Goal: Task Accomplishment & Management: Complete application form

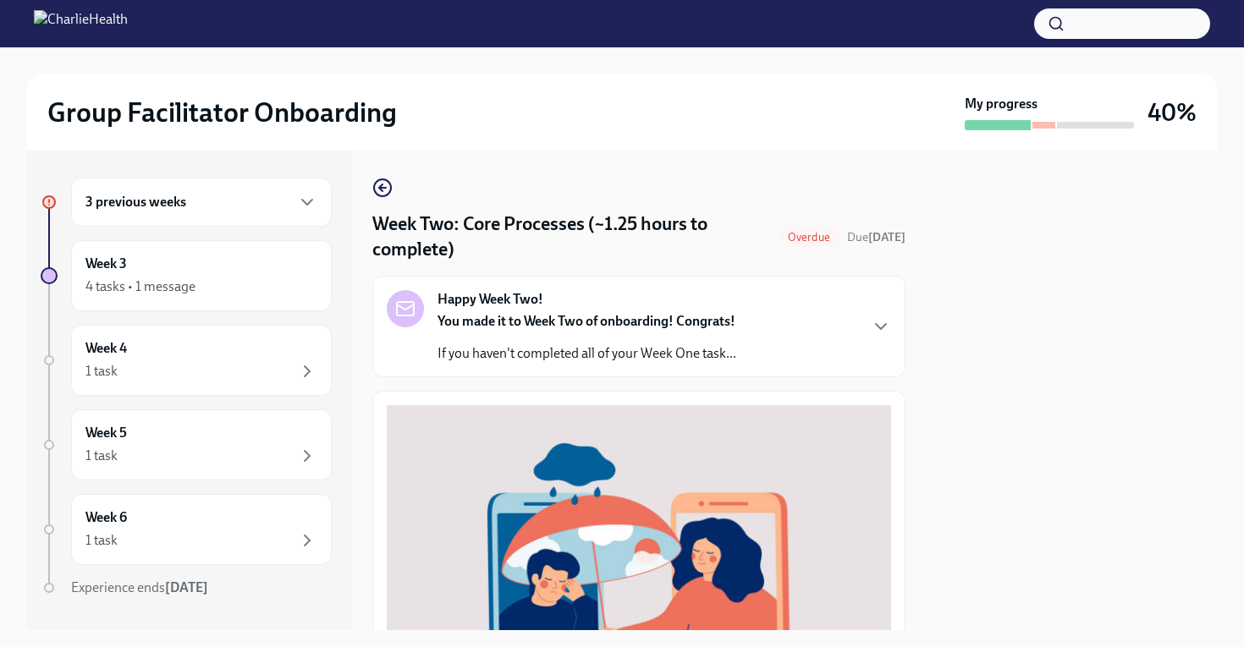
scroll to position [598, 6]
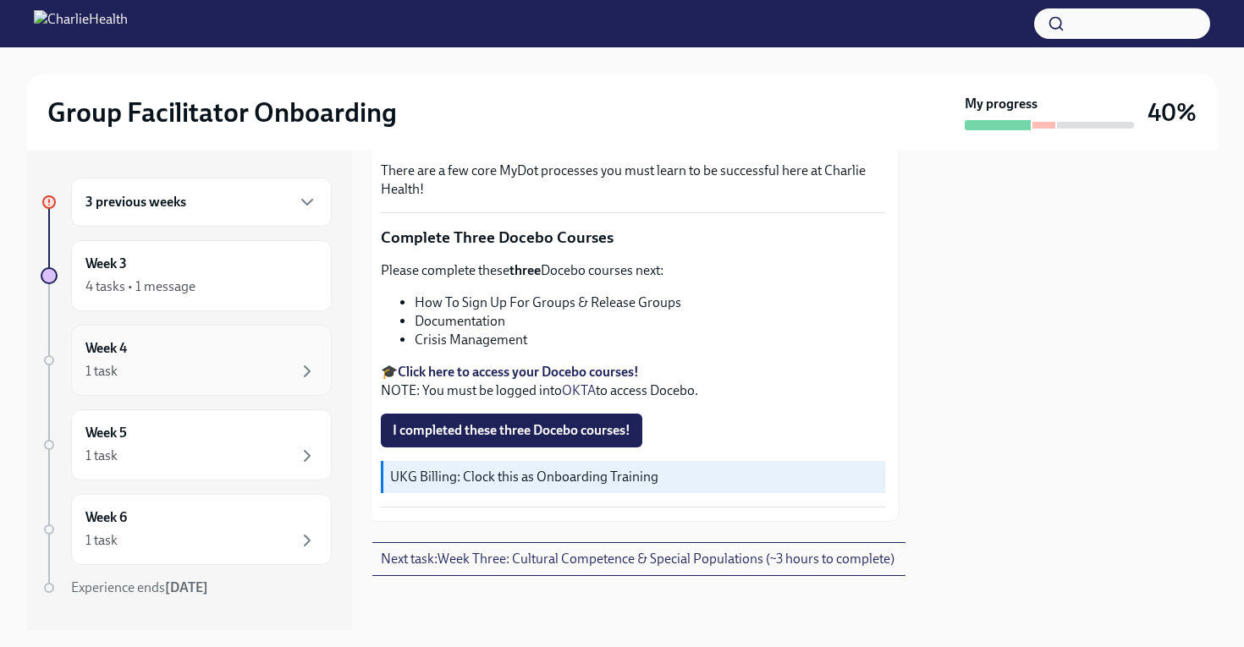
click at [214, 342] on div "Week 4 1 task" at bounding box center [201, 360] width 232 height 42
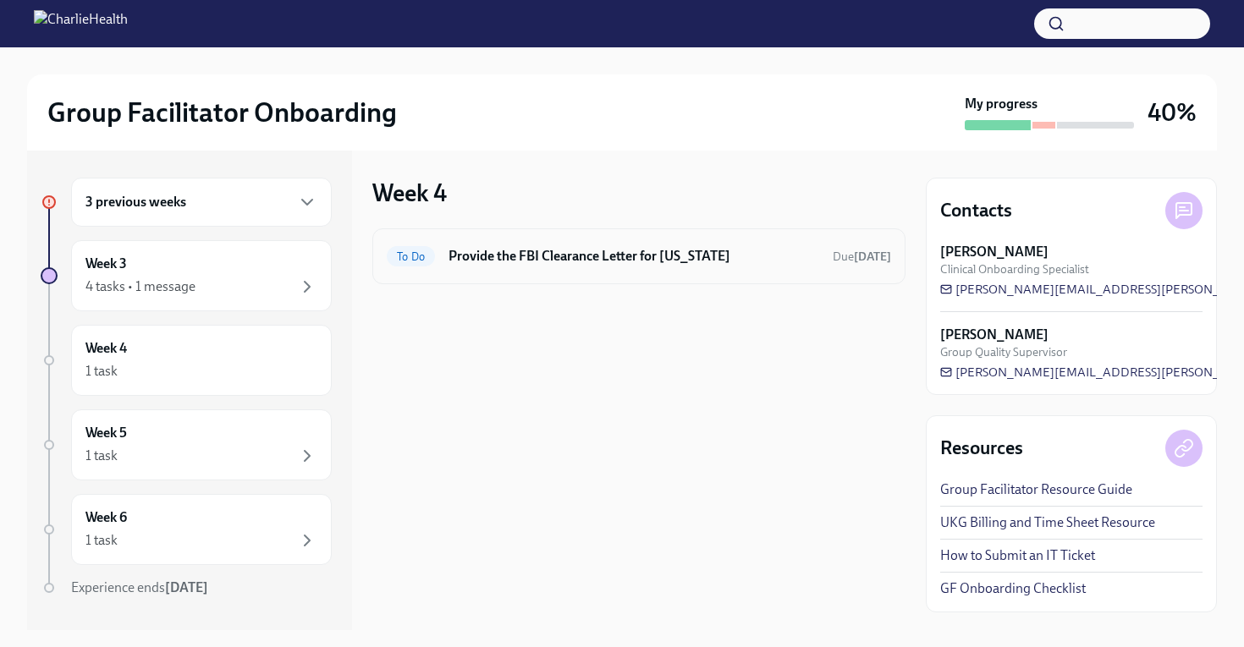
click at [493, 253] on h6 "Provide the FBI Clearance Letter for [US_STATE]" at bounding box center [634, 256] width 371 height 19
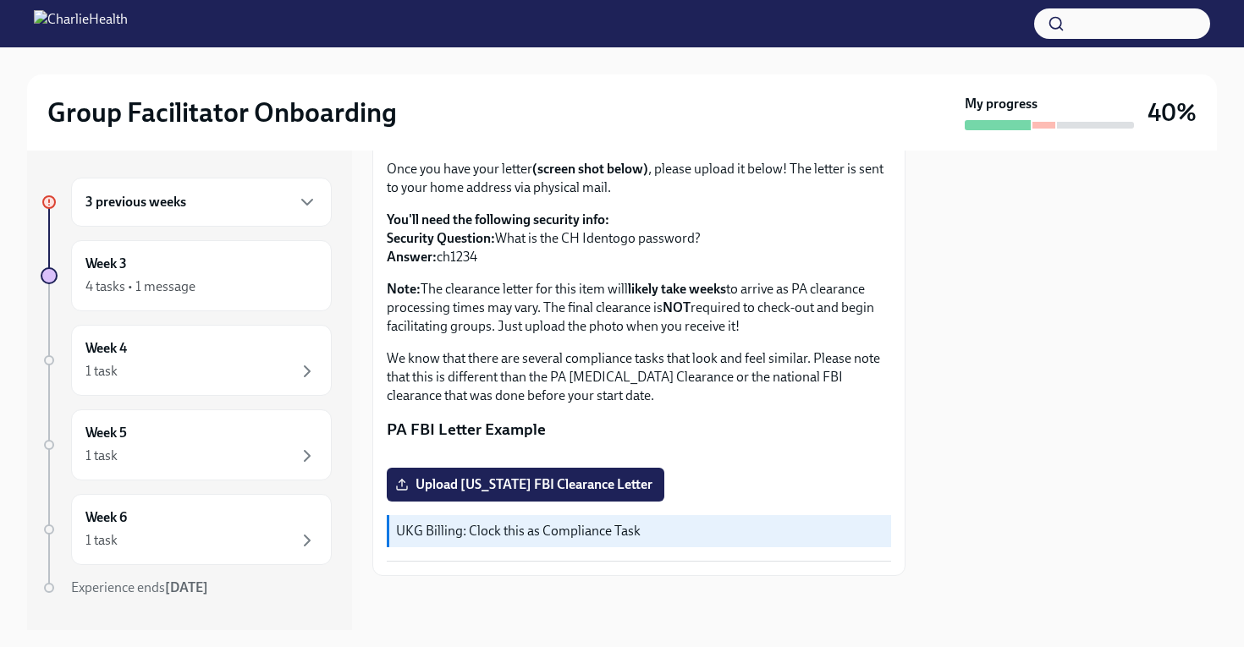
scroll to position [345, 0]
click at [505, 488] on span "Upload [US_STATE] FBI Clearance Letter" at bounding box center [526, 485] width 254 height 17
click at [0, 0] on input "Upload [US_STATE] FBI Clearance Letter" at bounding box center [0, 0] width 0 height 0
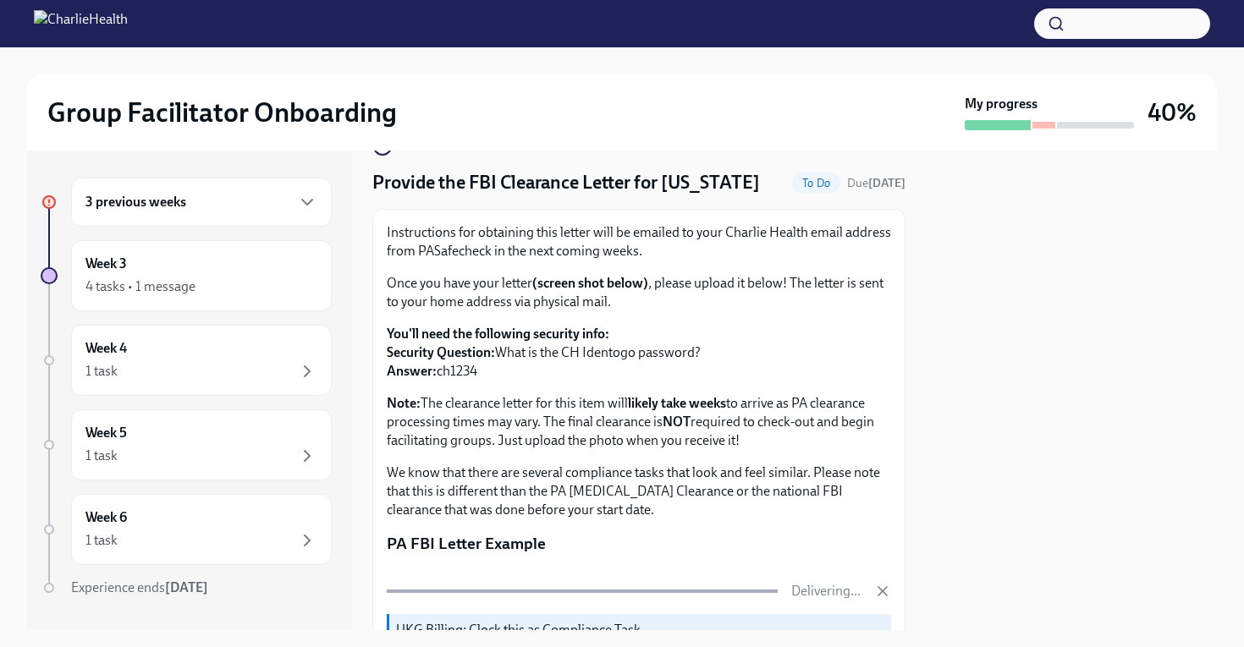
scroll to position [0, 0]
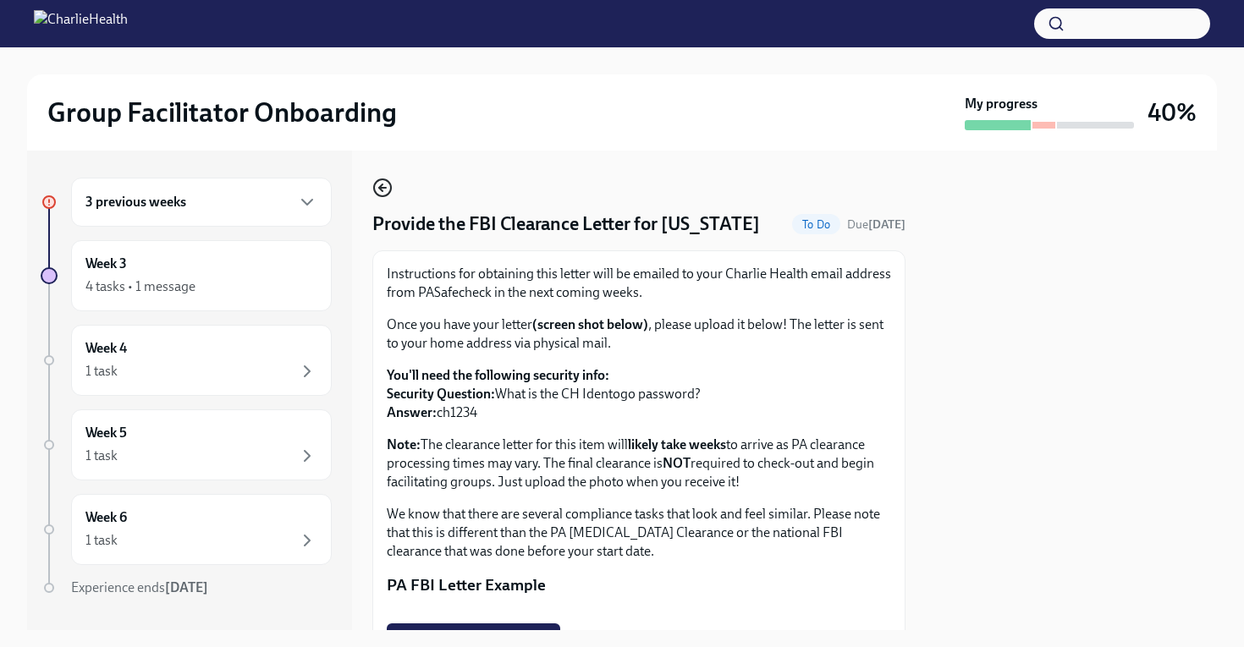
click at [388, 191] on icon "button" at bounding box center [382, 188] width 20 height 20
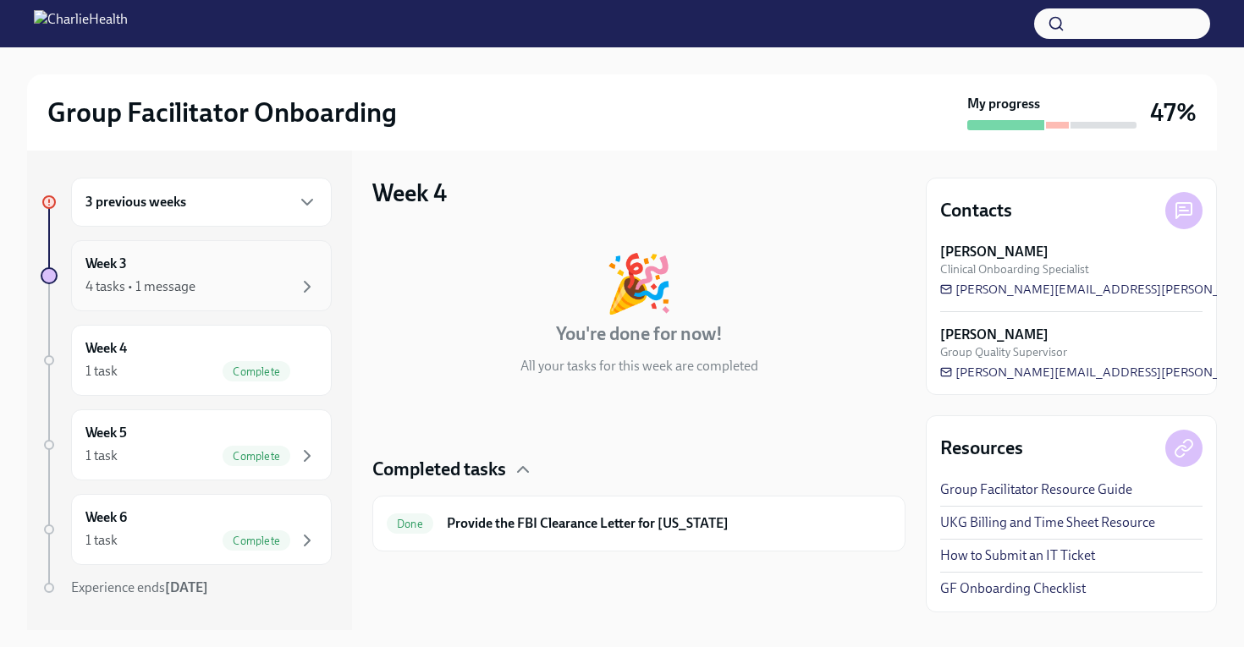
click at [180, 277] on div "4 tasks • 1 message" at bounding box center [201, 287] width 232 height 20
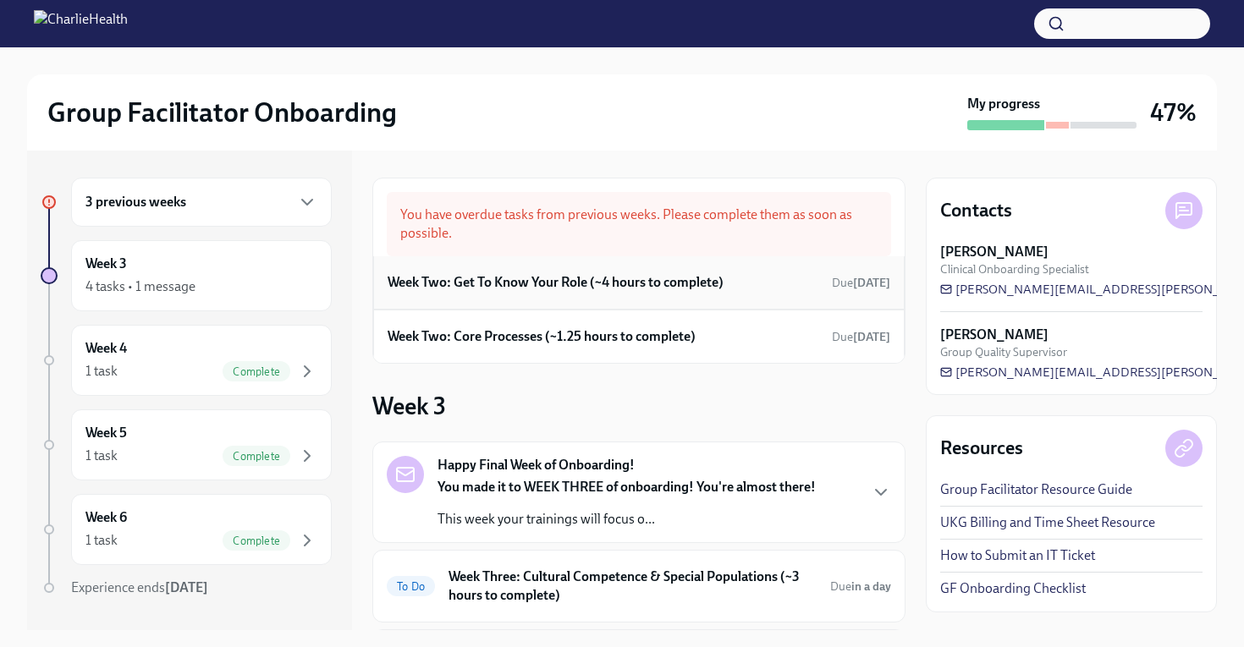
click at [516, 276] on h6 "Week Two: Get To Know Your Role (~4 hours to complete)" at bounding box center [556, 282] width 336 height 19
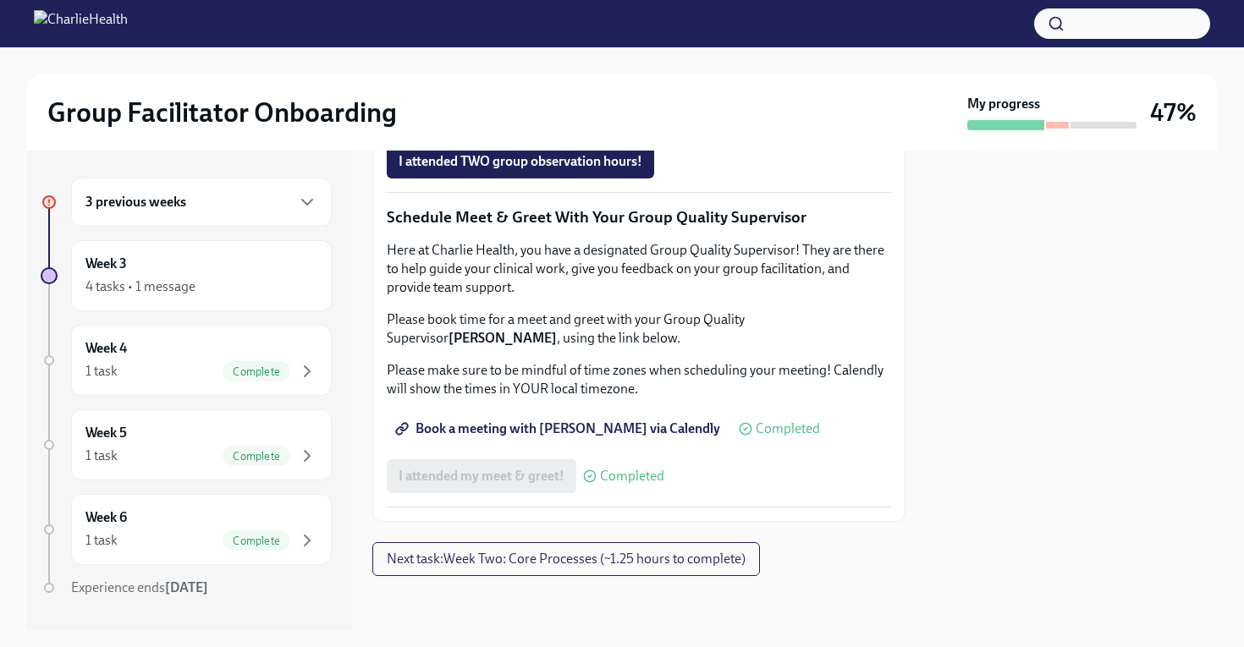
scroll to position [1556, 0]
click at [127, 208] on h6 "3 previous weeks" at bounding box center [135, 202] width 101 height 19
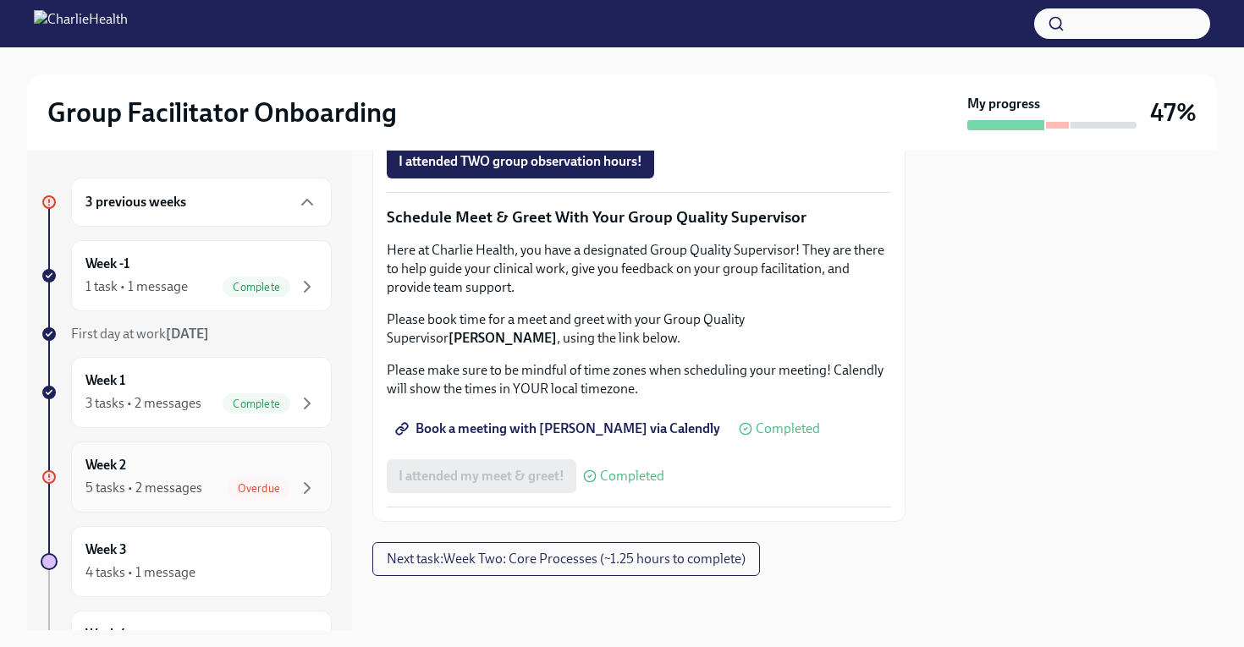
click at [156, 484] on div "5 tasks • 2 messages" at bounding box center [143, 488] width 117 height 19
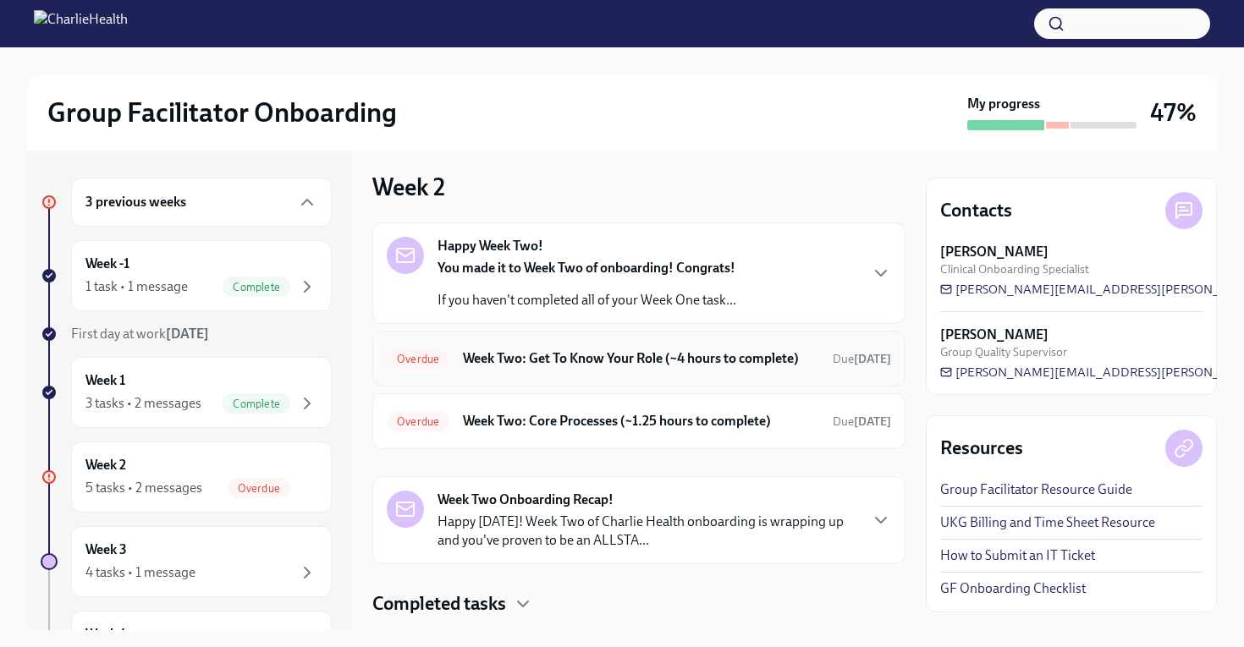
scroll to position [7, 0]
click at [615, 367] on h6 "Week Two: Get To Know Your Role (~4 hours to complete)" at bounding box center [641, 358] width 356 height 19
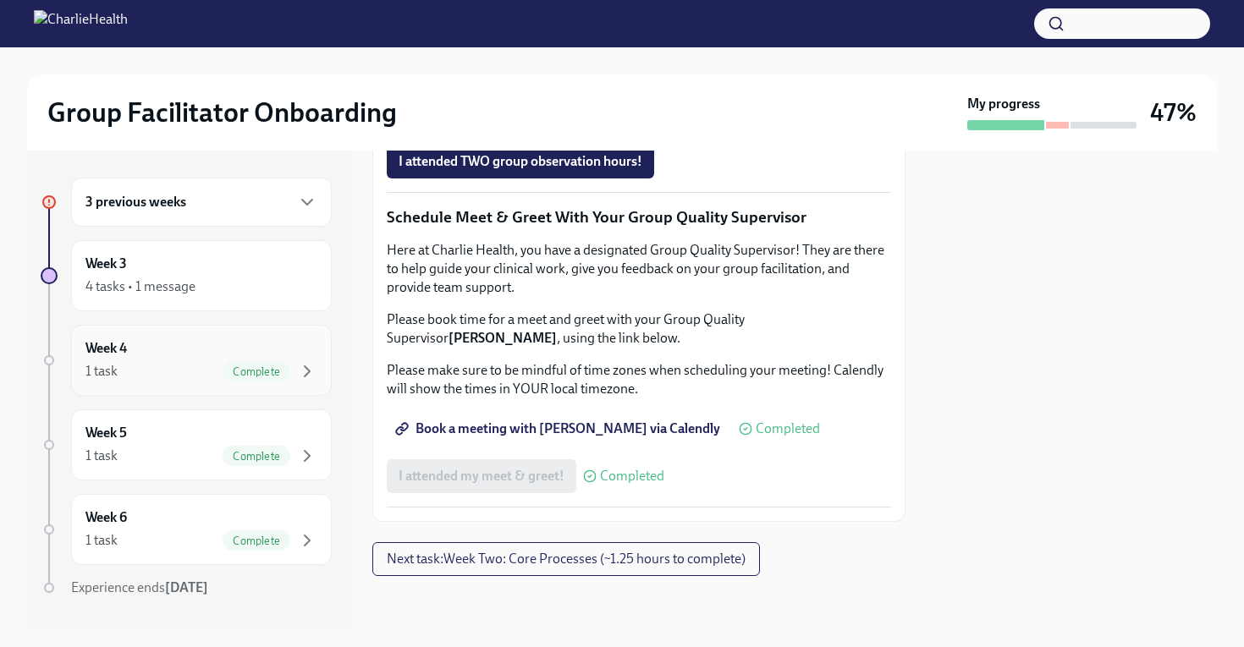
scroll to position [1510, 0]
click at [129, 190] on div "3 previous weeks" at bounding box center [201, 202] width 261 height 49
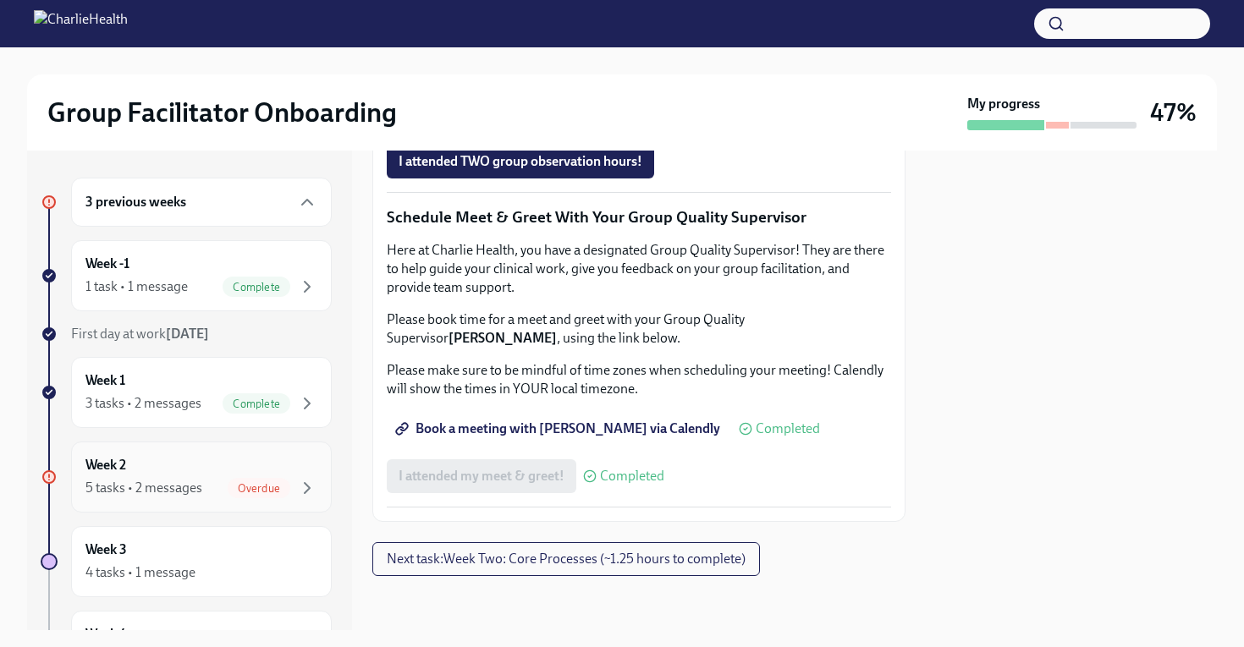
click at [189, 480] on div "5 tasks • 2 messages" at bounding box center [143, 488] width 117 height 19
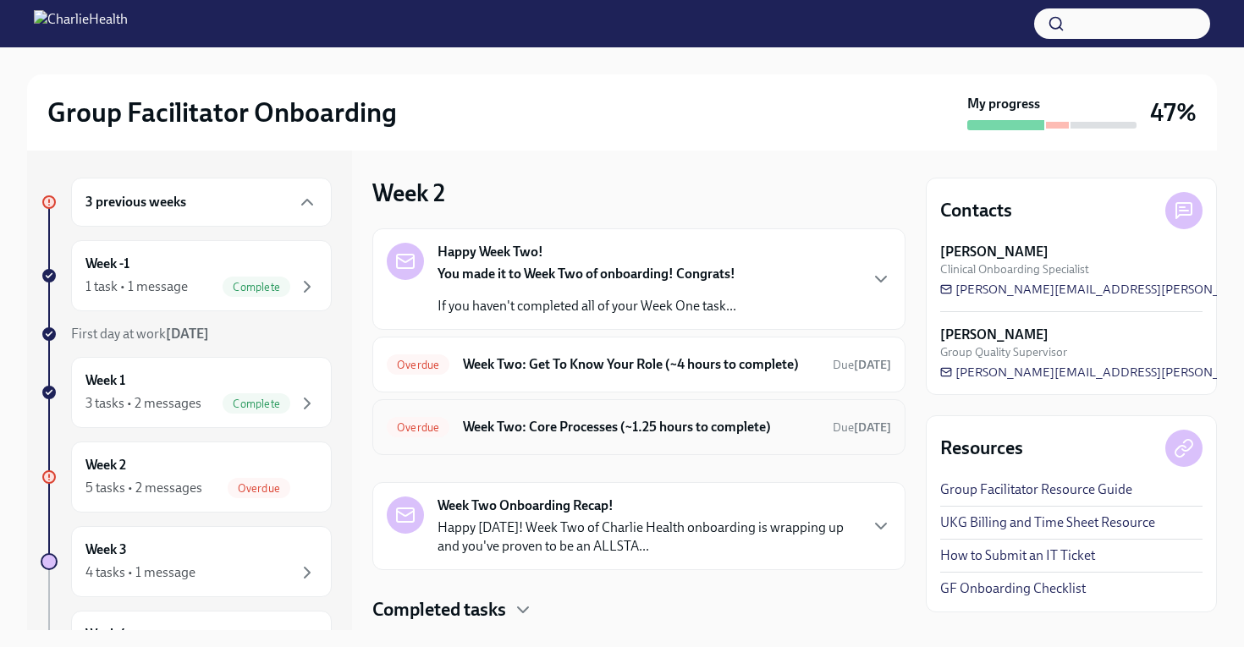
click at [562, 455] on div "Overdue Week Two: Core Processes (~1.25 hours to complete) Due [DATE]" at bounding box center [638, 427] width 533 height 56
click at [565, 437] on h6 "Week Two: Core Processes (~1.25 hours to complete)" at bounding box center [641, 427] width 356 height 19
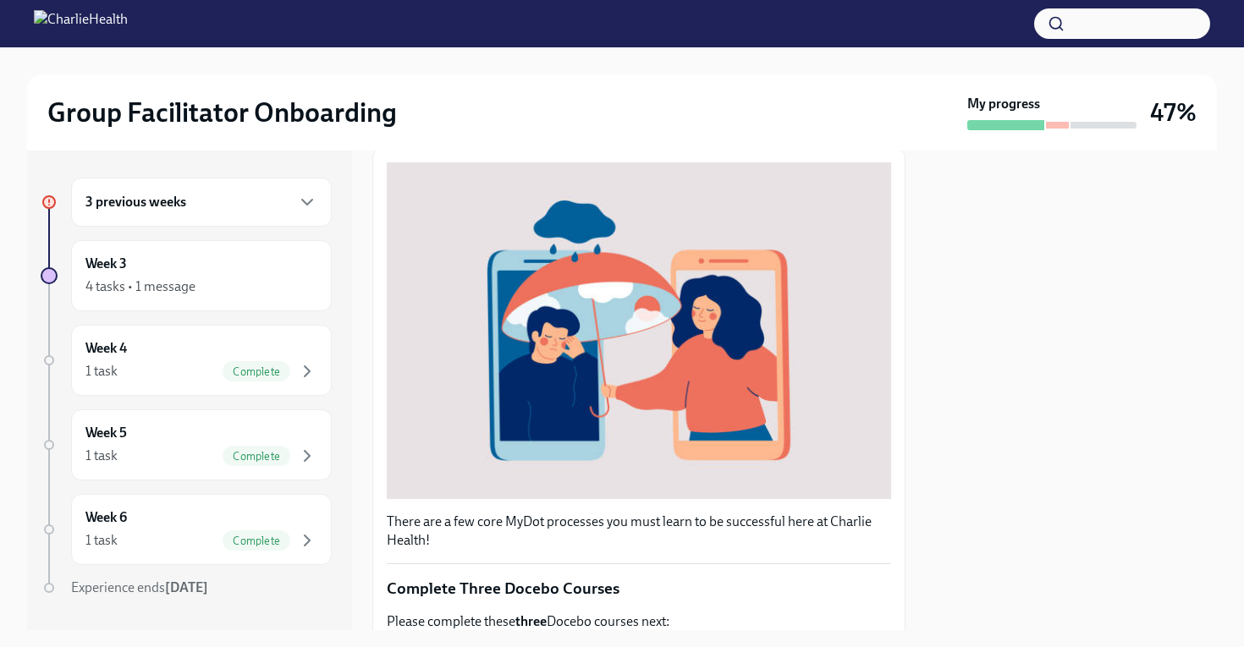
scroll to position [598, 0]
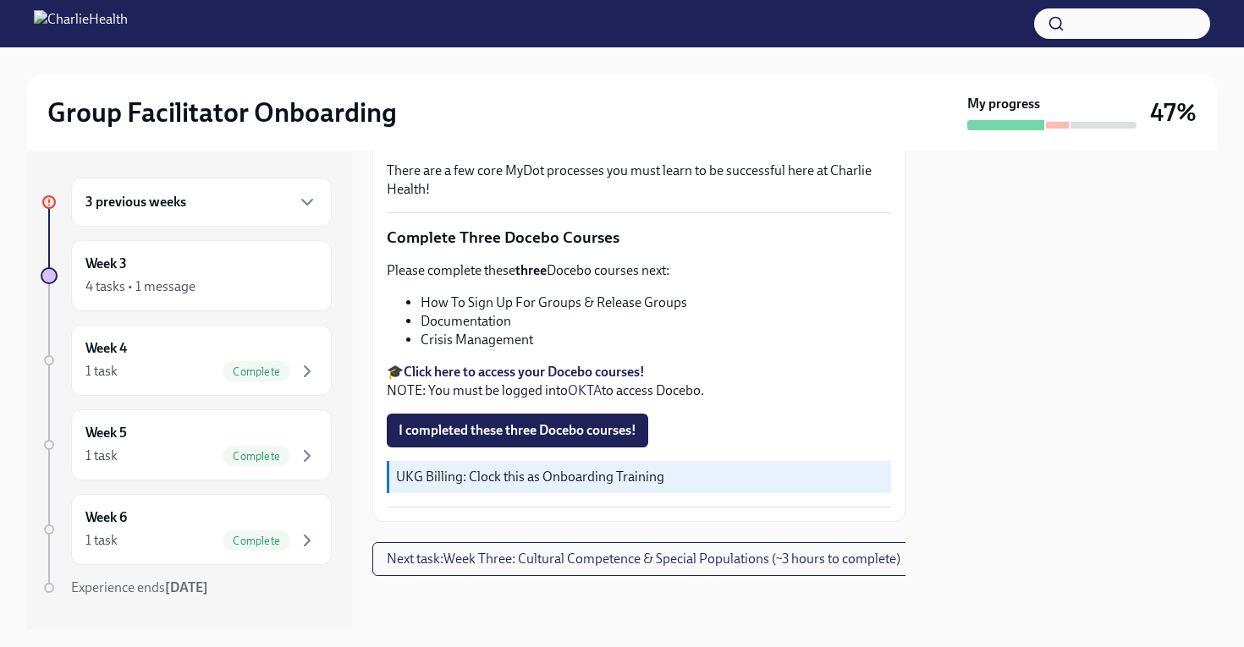
click at [493, 364] on strong "Click here to access your Docebo courses!" at bounding box center [524, 372] width 241 height 16
